Goal: Task Accomplishment & Management: Manage account settings

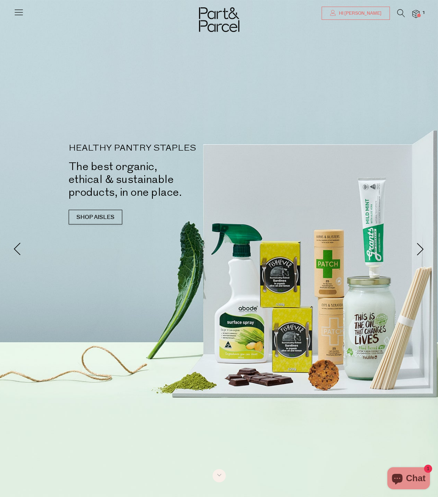
click at [368, 13] on span "Hi [PERSON_NAME]" at bounding box center [359, 13] width 44 height 6
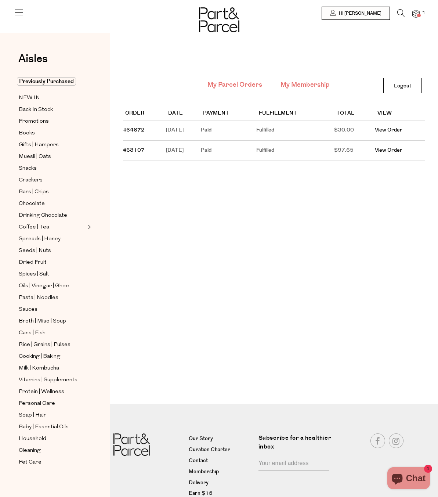
click at [316, 83] on link "My Membership" at bounding box center [305, 85] width 49 height 10
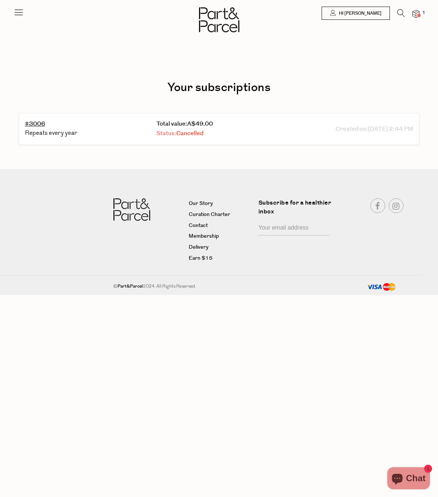
click at [185, 135] on span "Cancelled" at bounding box center [189, 133] width 27 height 8
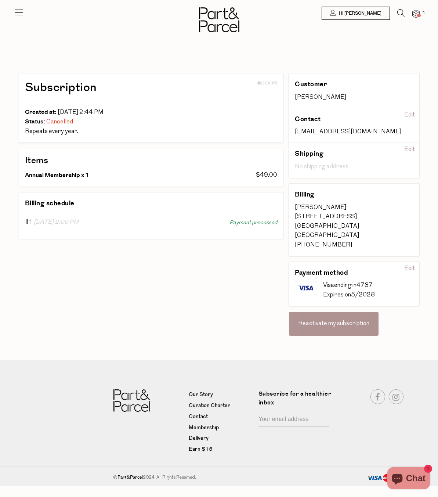
click at [349, 325] on div "Reactivate my subscription" at bounding box center [334, 324] width 90 height 24
click at [0, 0] on img at bounding box center [0, 0] width 0 height 0
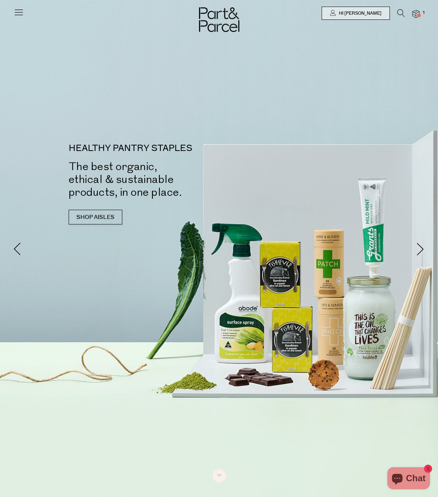
click at [13, 11] on div at bounding box center [219, 13] width 438 height 26
click at [21, 14] on icon at bounding box center [19, 12] width 10 height 10
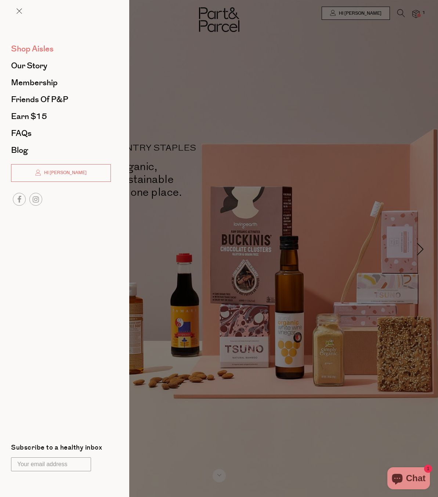
click at [37, 49] on span "Shop Aisles" at bounding box center [32, 49] width 43 height 12
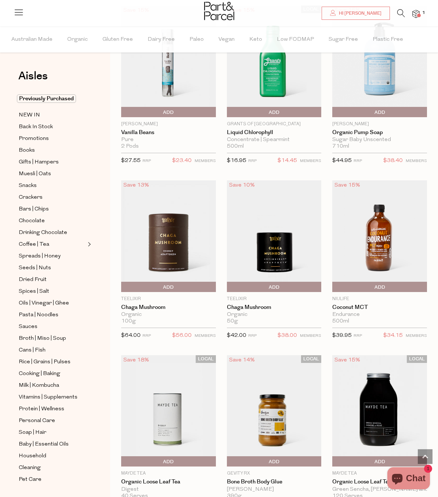
scroll to position [2128, 0]
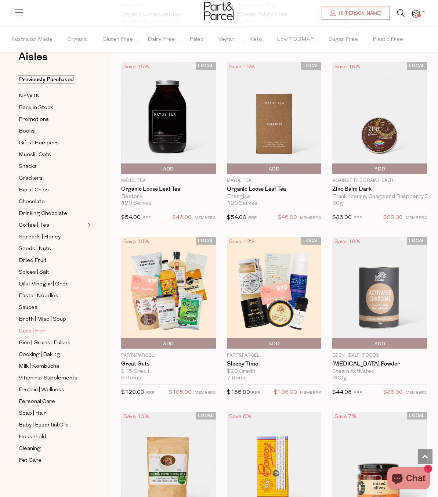
scroll to position [3012, 0]
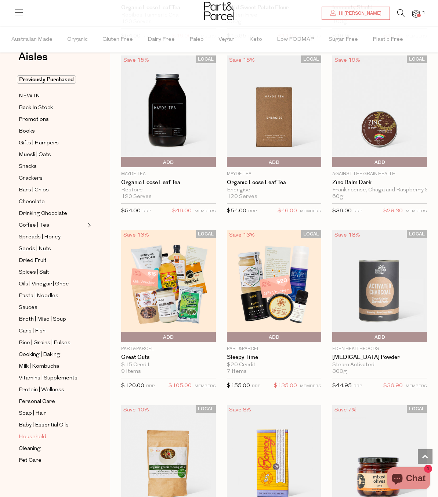
click at [40, 438] on span "Household" at bounding box center [33, 437] width 28 height 9
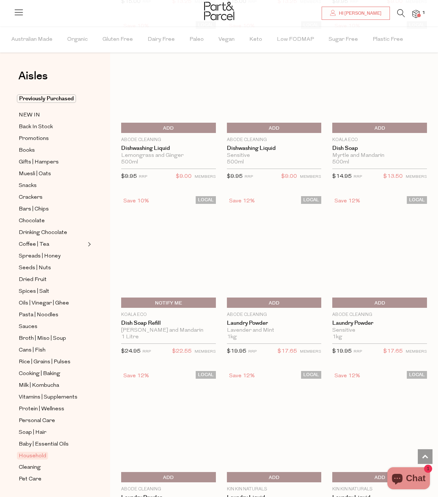
scroll to position [2141, 0]
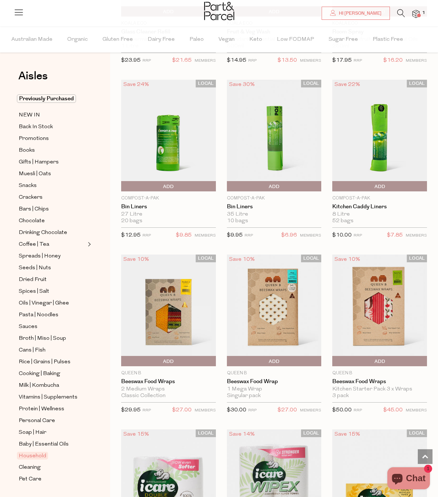
scroll to position [4502, 0]
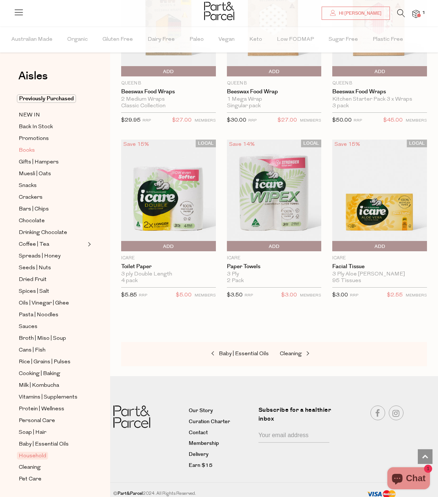
click at [26, 154] on span "Books" at bounding box center [27, 150] width 16 height 9
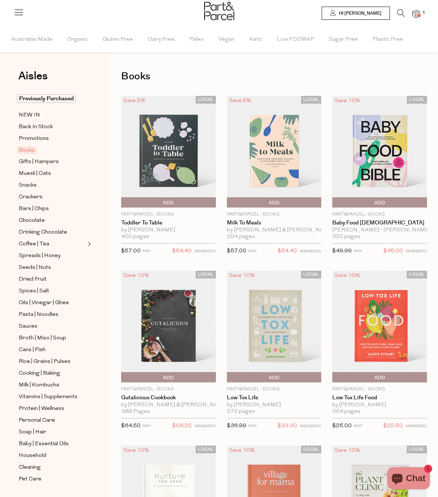
scroll to position [0, 0]
